Goal: Find specific page/section: Find specific page/section

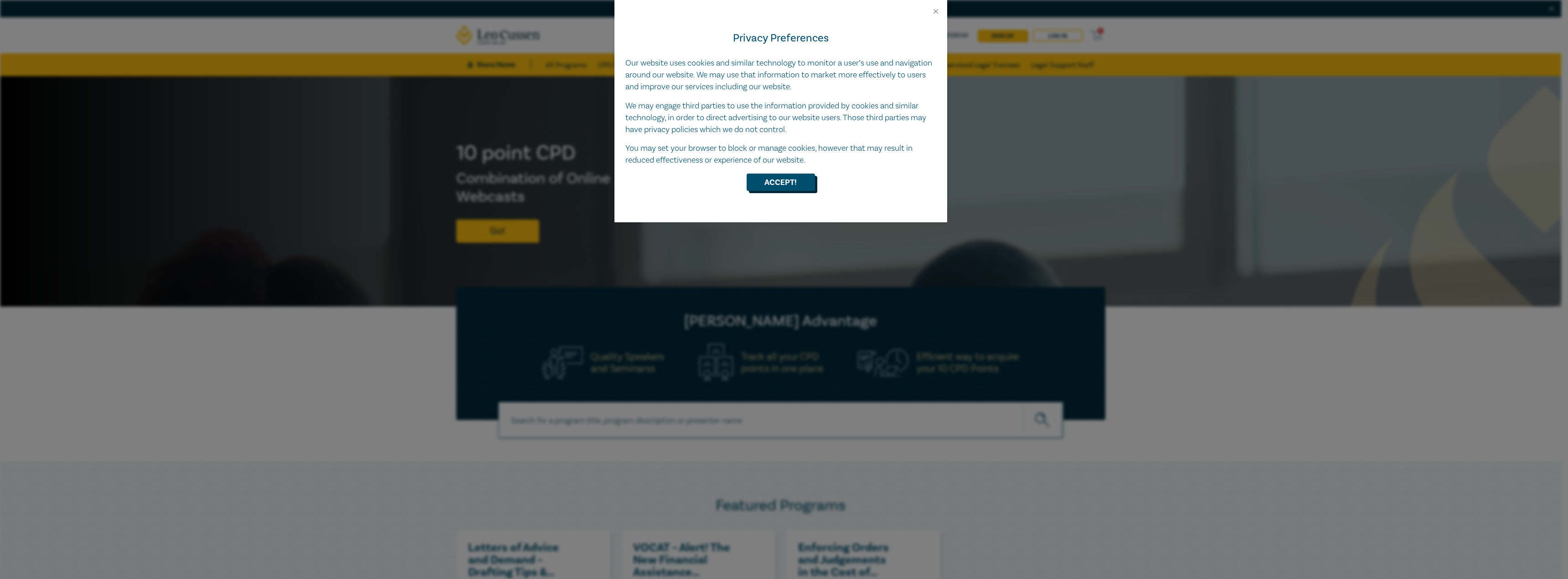
click at [766, 177] on button "Accept!" at bounding box center [781, 182] width 68 height 17
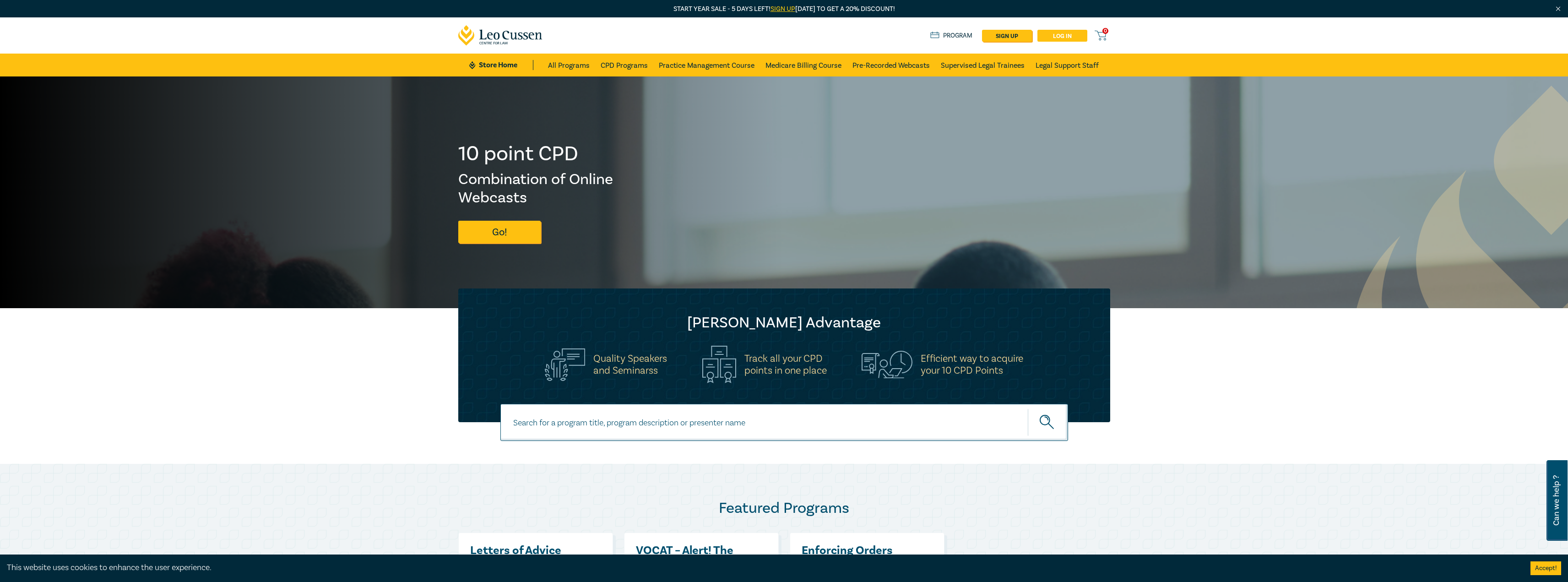
click at [1064, 35] on link "Log in" at bounding box center [1062, 35] width 50 height 12
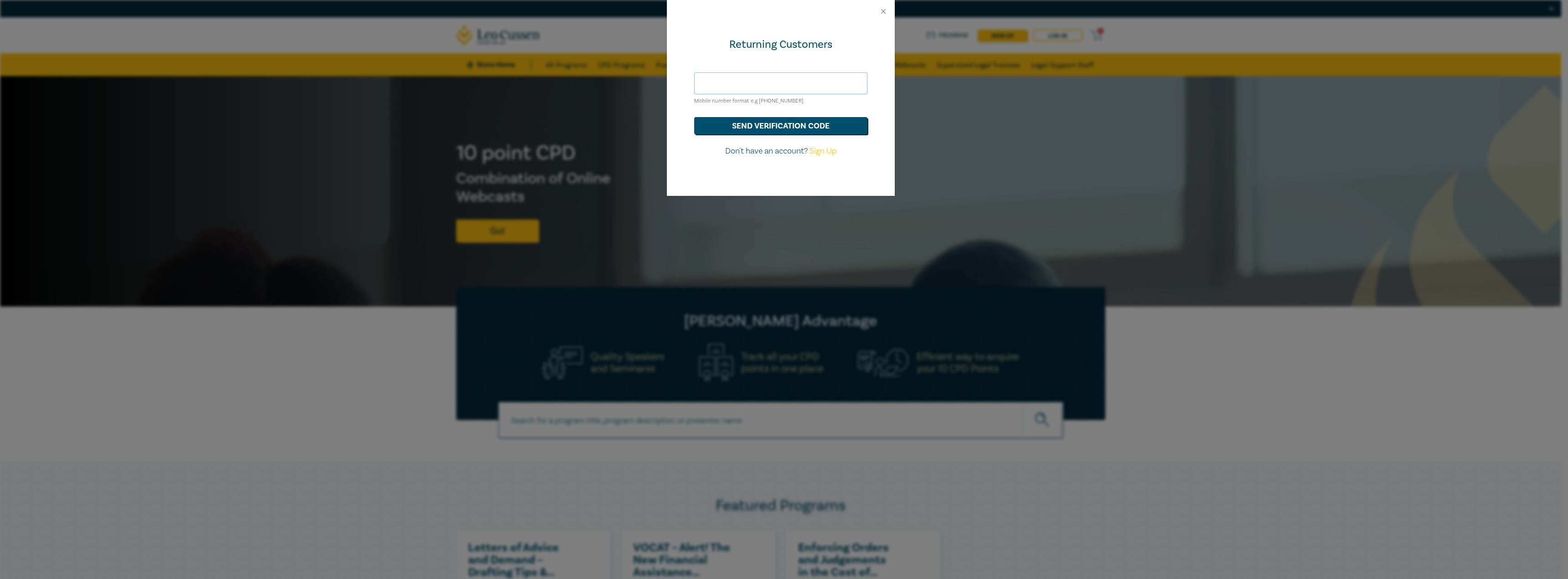
click at [725, 88] on input "text" at bounding box center [780, 83] width 173 height 22
type input "[EMAIL_ADDRESS][DOMAIN_NAME]"
click at [775, 129] on button "send verification code" at bounding box center [780, 125] width 173 height 17
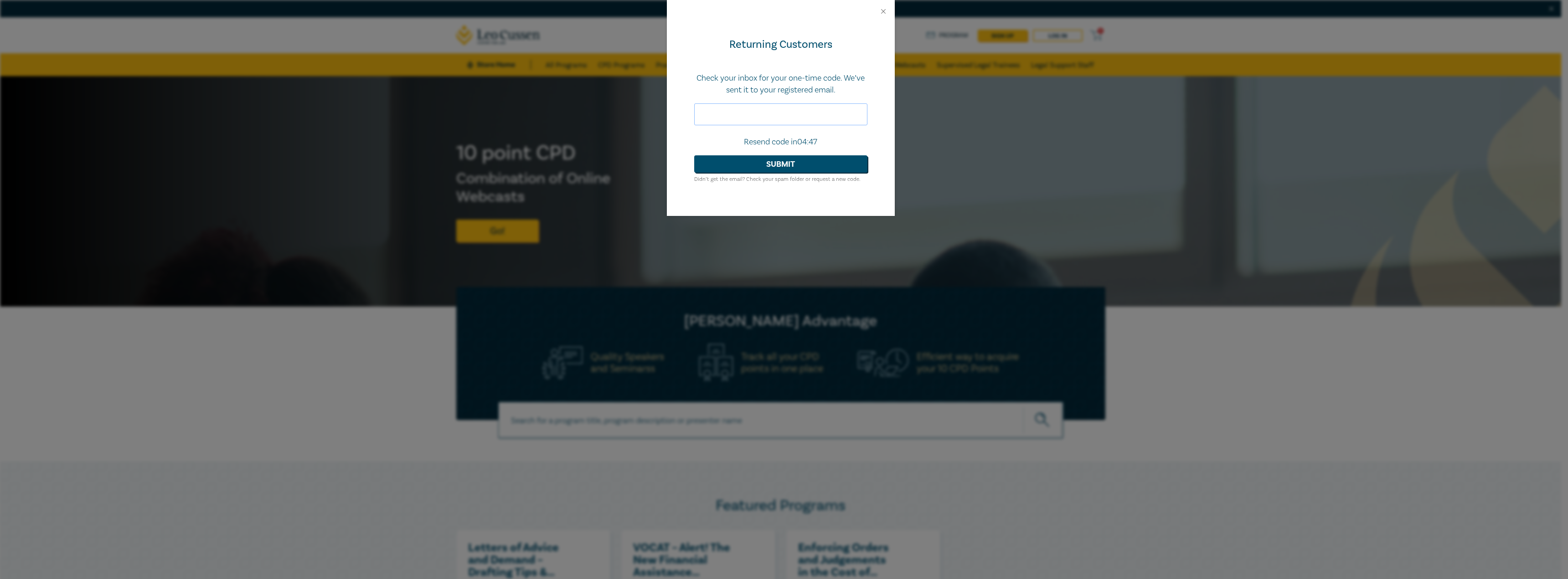
click at [751, 107] on input "text" at bounding box center [780, 114] width 173 height 22
type input "387548"
click at [766, 162] on button "Submit" at bounding box center [780, 164] width 173 height 17
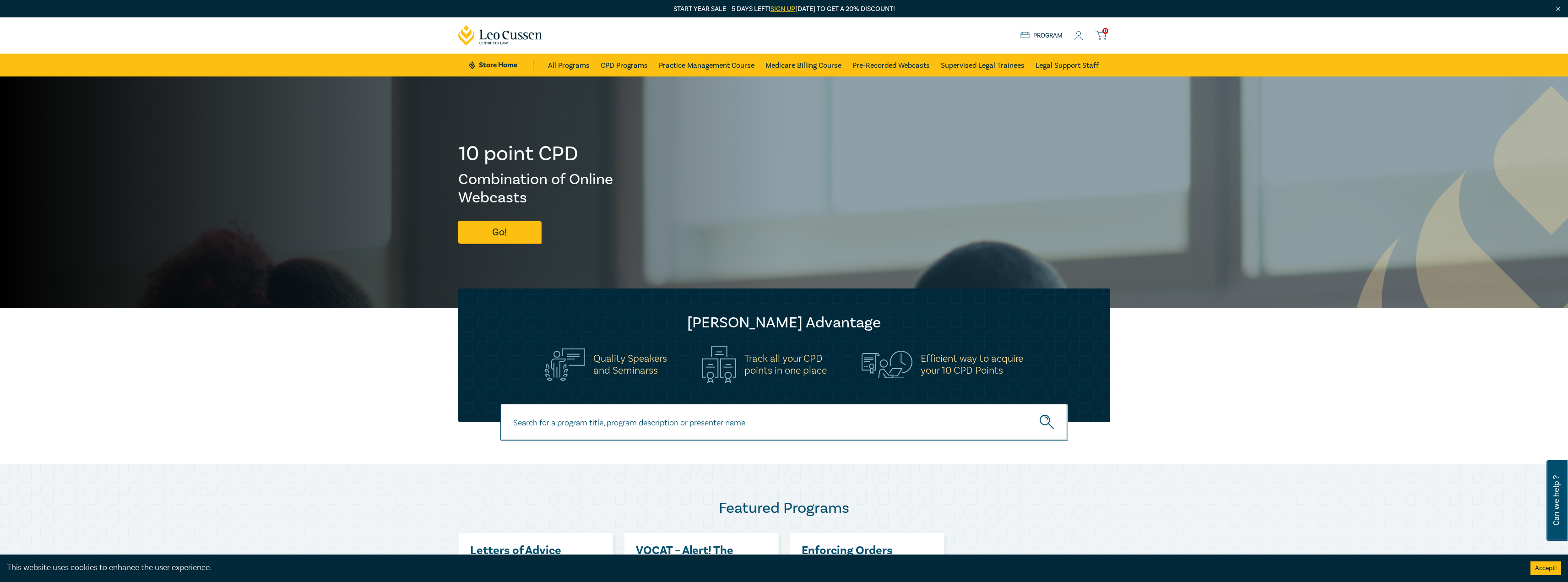
click at [1080, 35] on icon at bounding box center [1078, 36] width 9 height 10
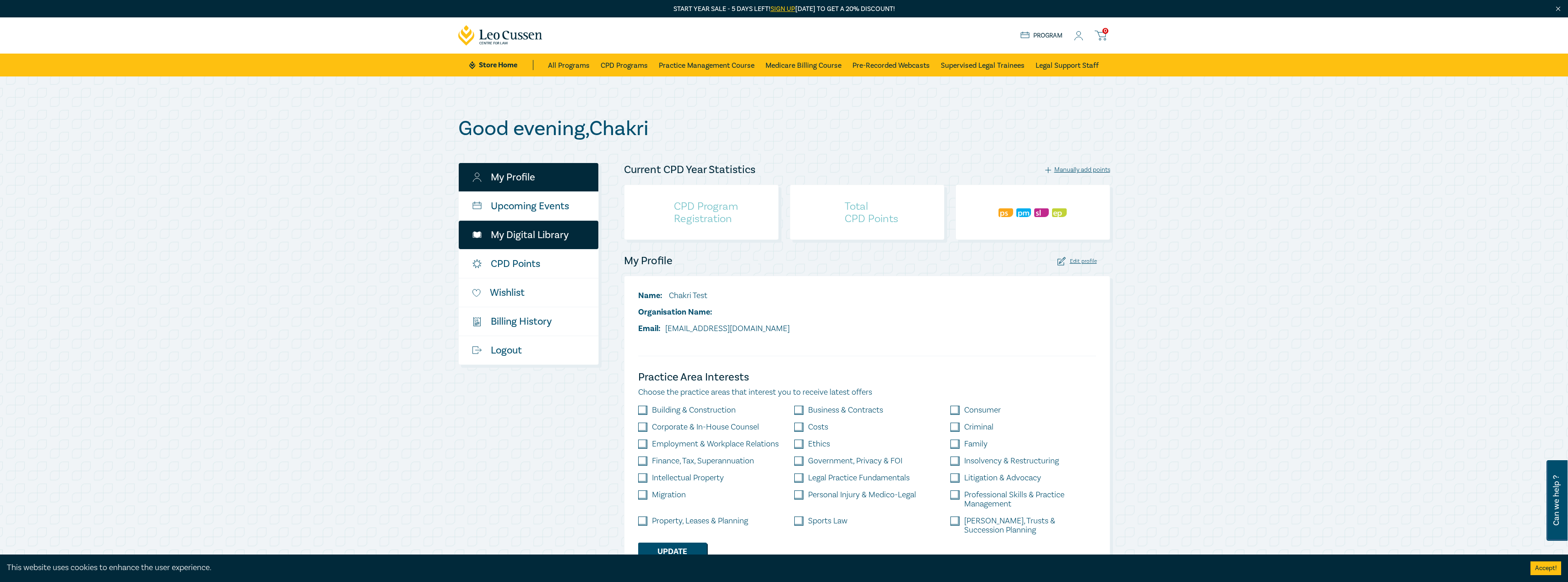
click at [513, 230] on link "My Digital Library" at bounding box center [528, 235] width 139 height 28
